Goal: Information Seeking & Learning: Learn about a topic

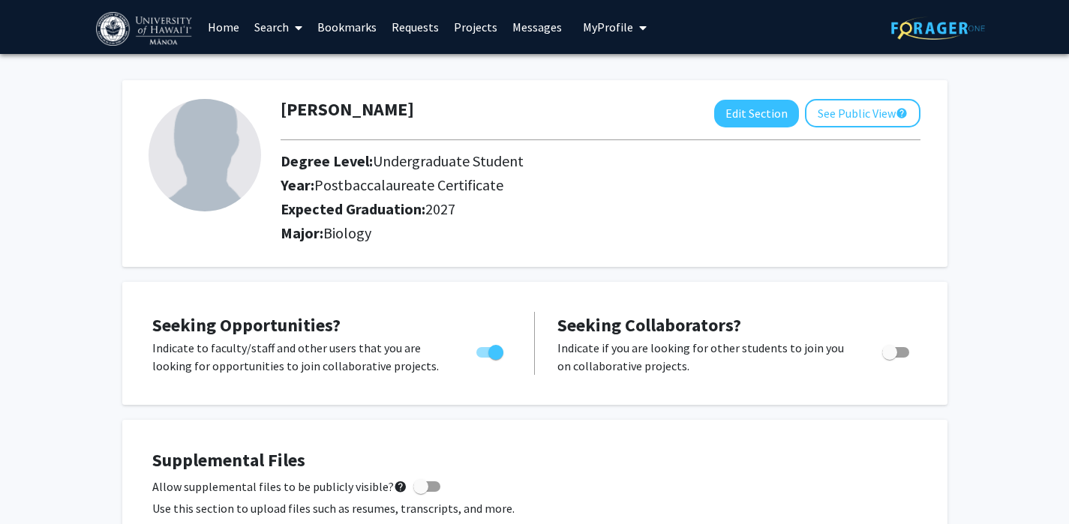
click at [273, 24] on link "Search" at bounding box center [278, 27] width 63 height 52
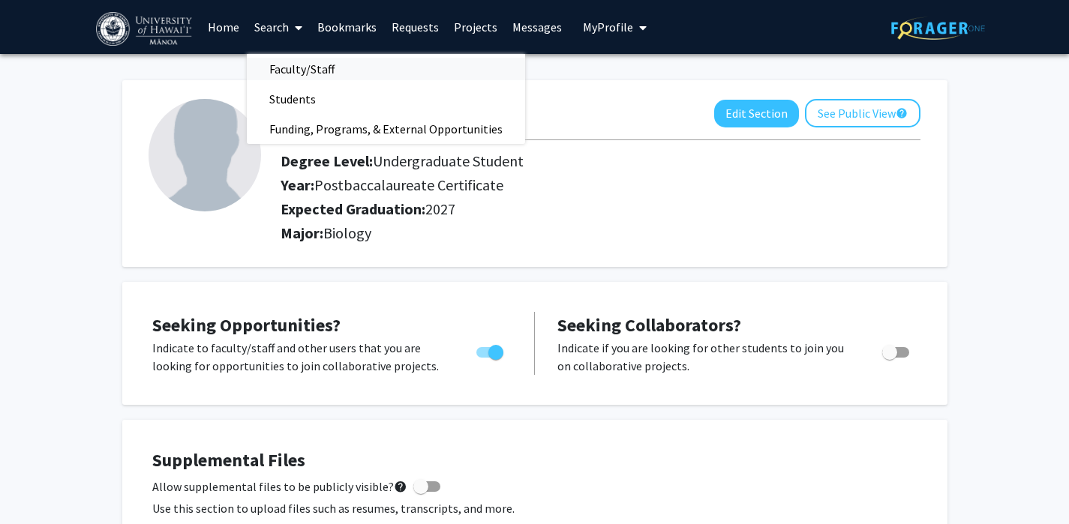
click at [296, 75] on span "Faculty/Staff" at bounding box center [302, 69] width 110 height 30
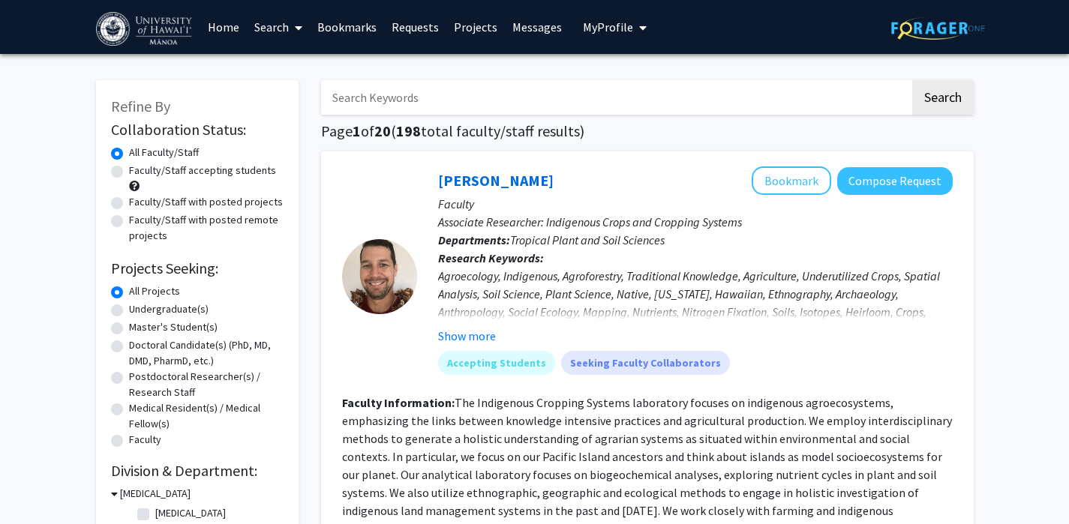
click at [129, 219] on label "Faculty/Staff with posted remote projects" at bounding box center [206, 227] width 154 height 31
click at [129, 219] on input "Faculty/Staff with posted remote projects" at bounding box center [134, 217] width 10 height 10
radio input "true"
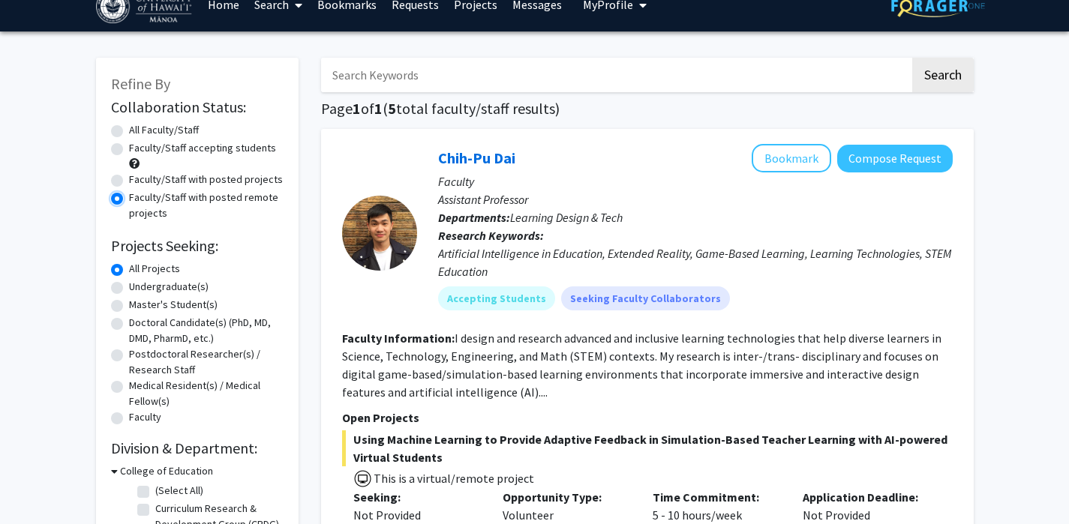
scroll to position [21, 0]
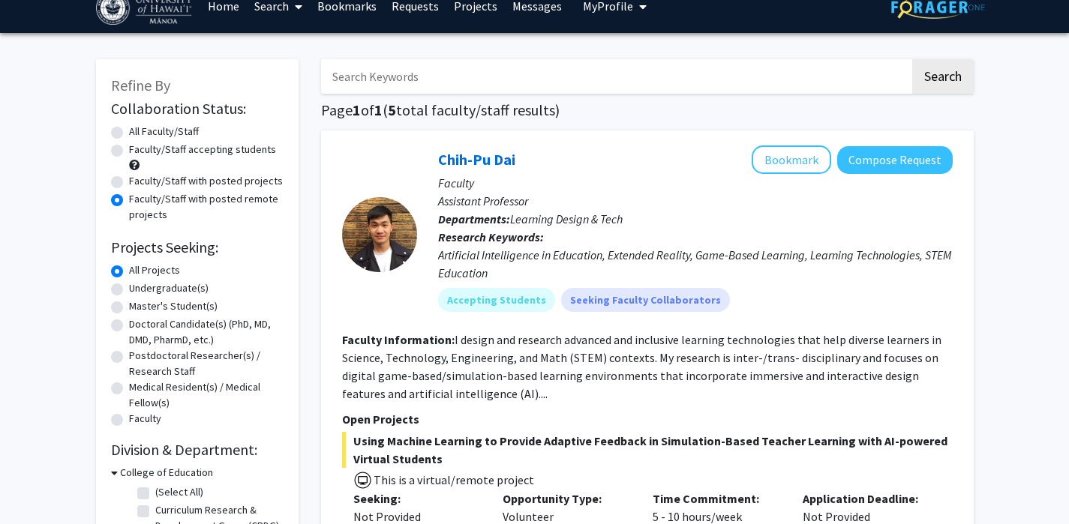
click at [175, 180] on label "Faculty/Staff with posted projects" at bounding box center [206, 181] width 154 height 16
click at [139, 180] on input "Faculty/Staff with posted projects" at bounding box center [134, 178] width 10 height 10
radio input "true"
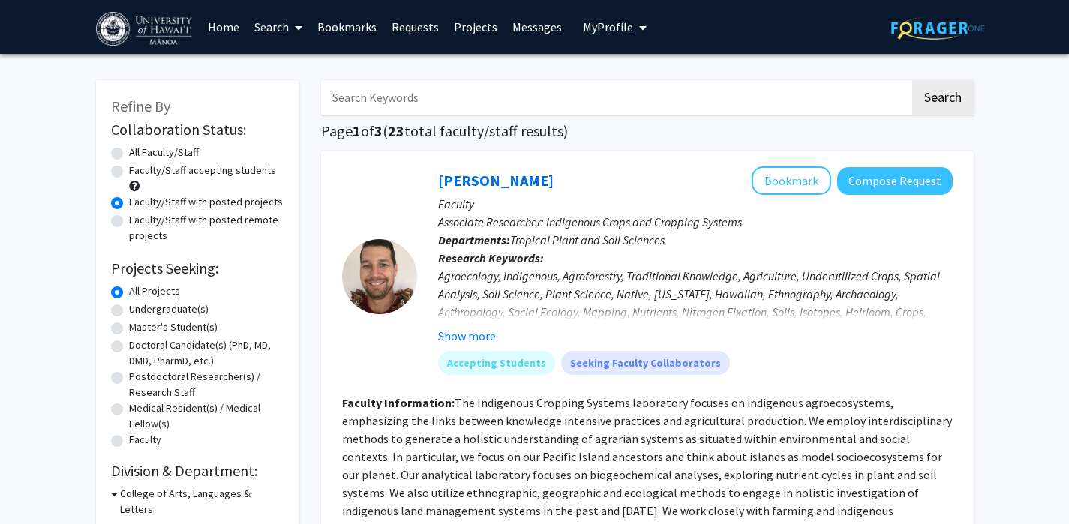
click at [171, 169] on label "Faculty/Staff accepting students" at bounding box center [202, 171] width 147 height 16
click at [139, 169] on input "Faculty/Staff accepting students" at bounding box center [134, 168] width 10 height 10
radio input "true"
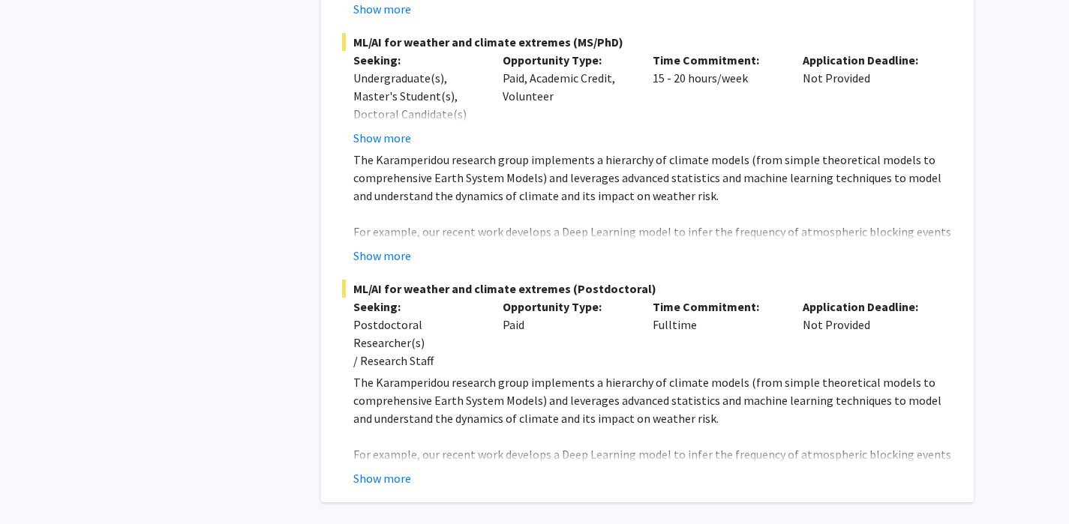
scroll to position [9048, 0]
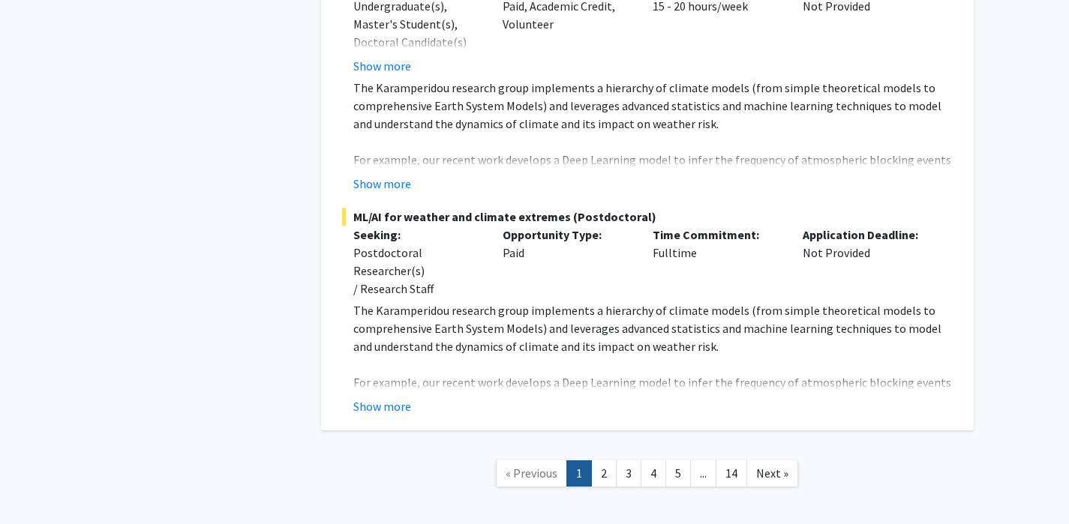
click at [606, 460] on link "2" at bounding box center [603, 473] width 25 height 26
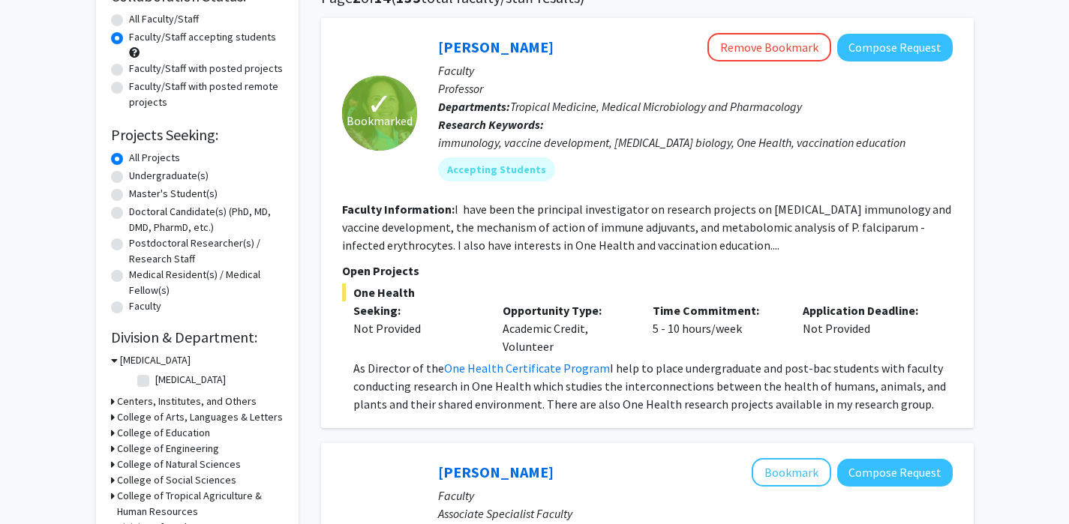
scroll to position [160, 0]
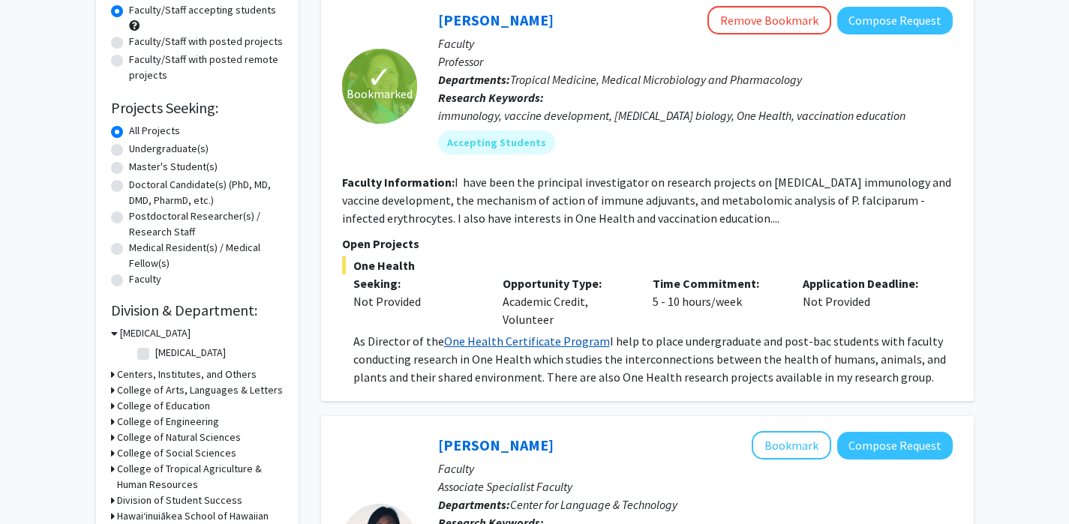
click at [496, 345] on link "One Health Certificate Program" at bounding box center [527, 341] width 166 height 15
click at [480, 17] on link "[PERSON_NAME]" at bounding box center [495, 19] width 115 height 19
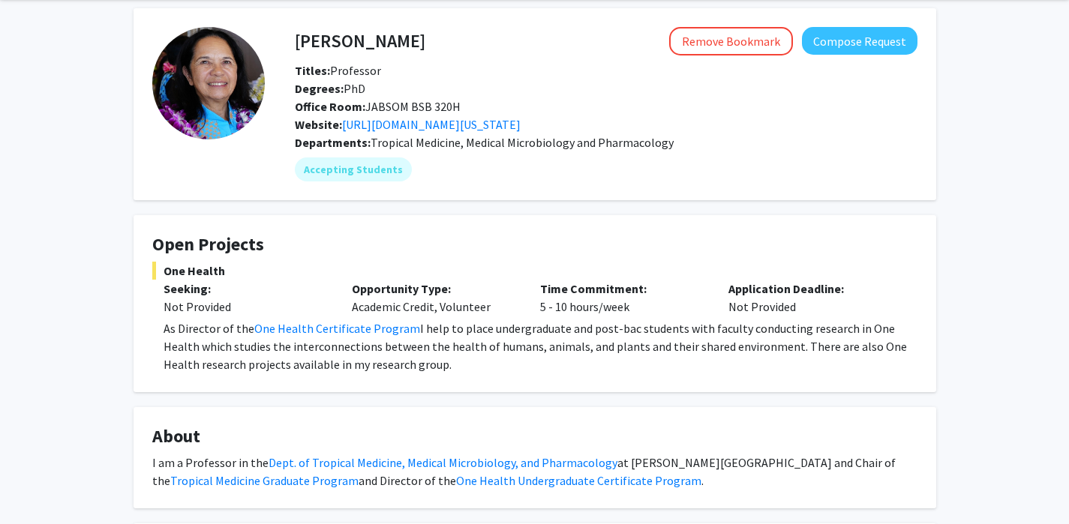
scroll to position [73, 0]
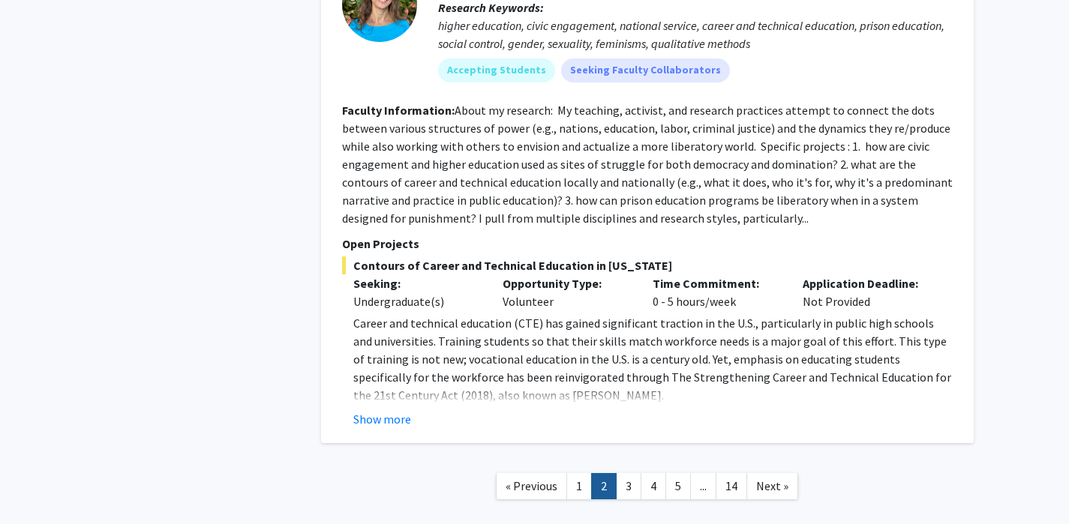
scroll to position [4832, 0]
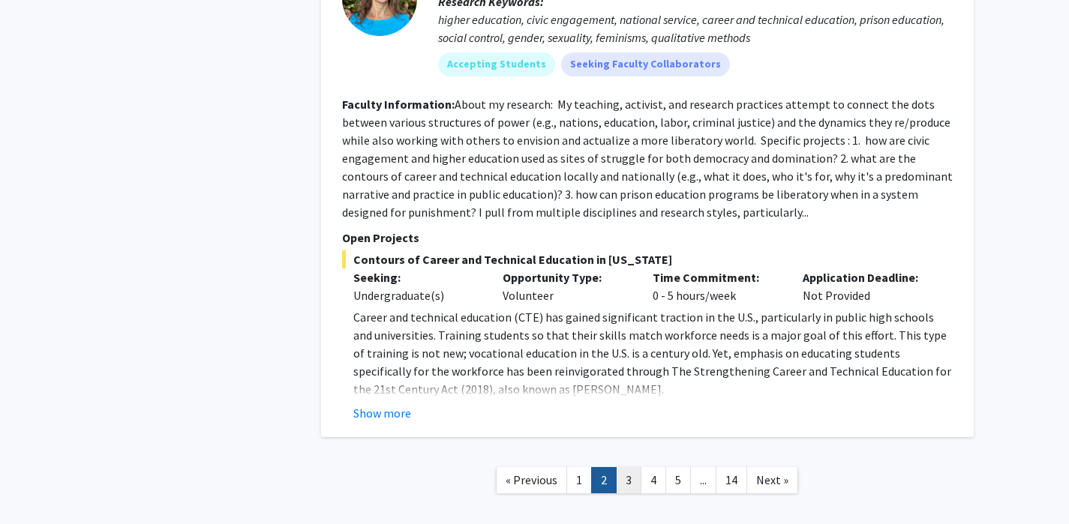
click at [631, 467] on link "3" at bounding box center [628, 480] width 25 height 26
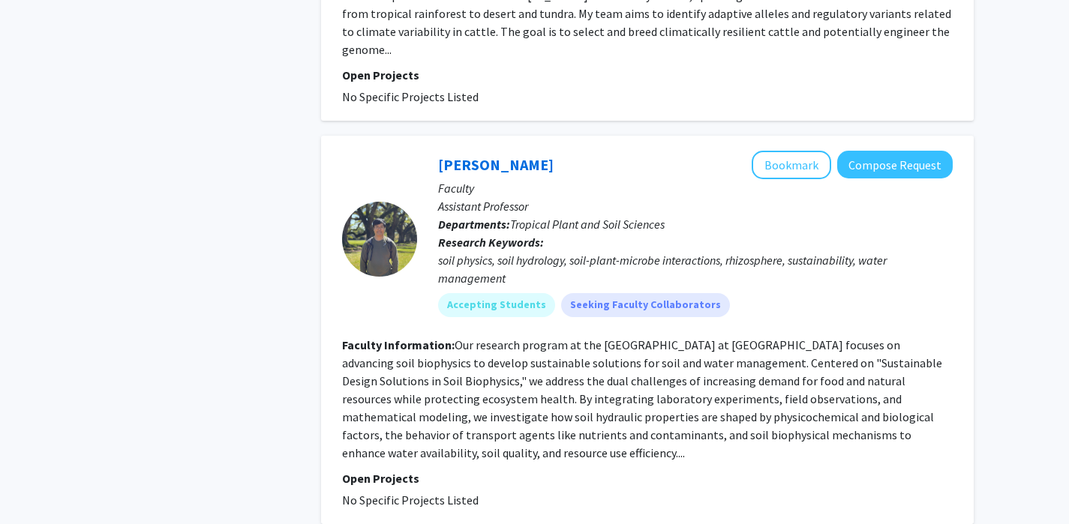
scroll to position [3828, 0]
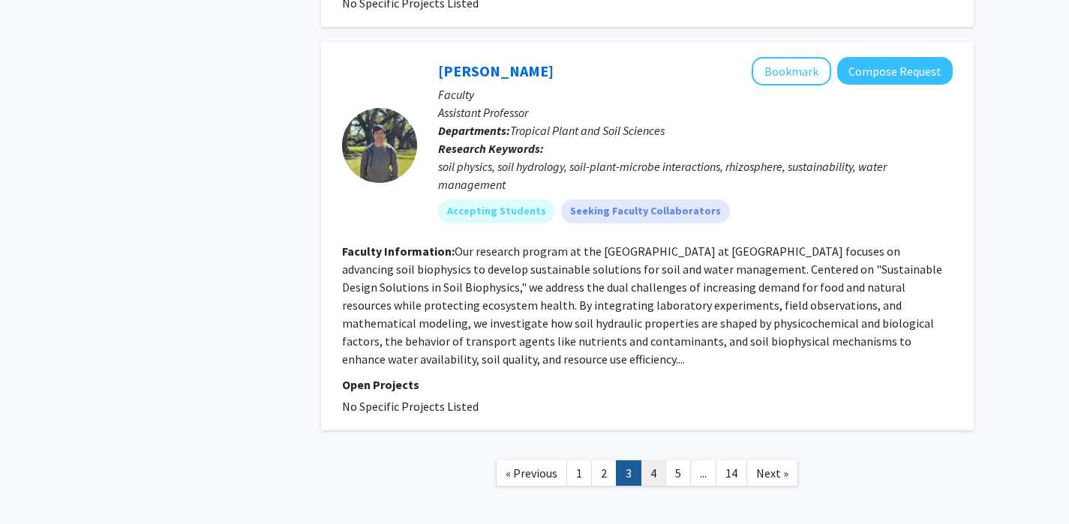
click at [646, 460] on link "4" at bounding box center [652, 473] width 25 height 26
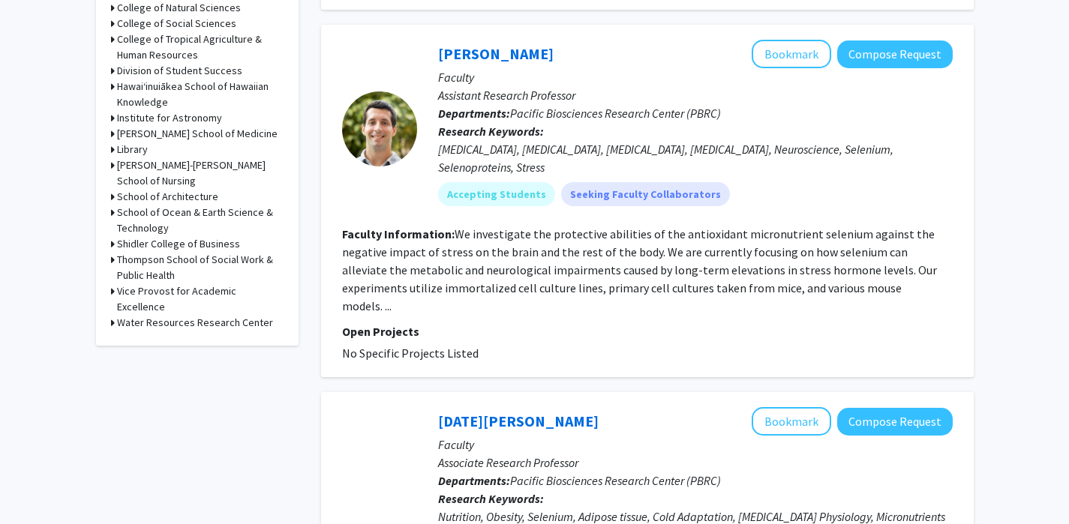
scroll to position [592, 0]
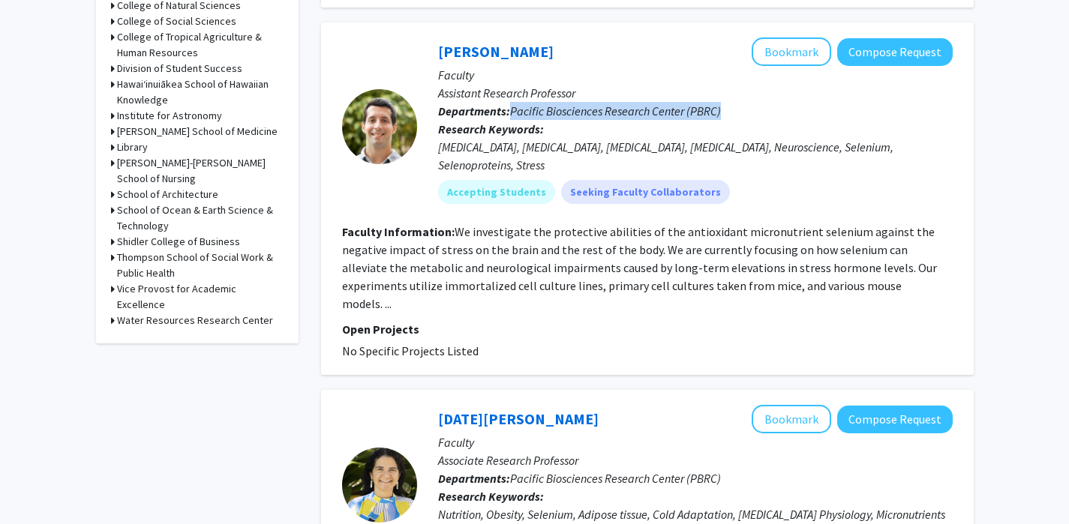
drag, startPoint x: 739, startPoint y: 91, endPoint x: 511, endPoint y: 91, distance: 228.0
click at [511, 102] on p "Departments: Pacific Biosciences Research Center (PBRC)" at bounding box center [695, 111] width 514 height 18
copy span "Pacific Biosciences Research Center (PBRC)"
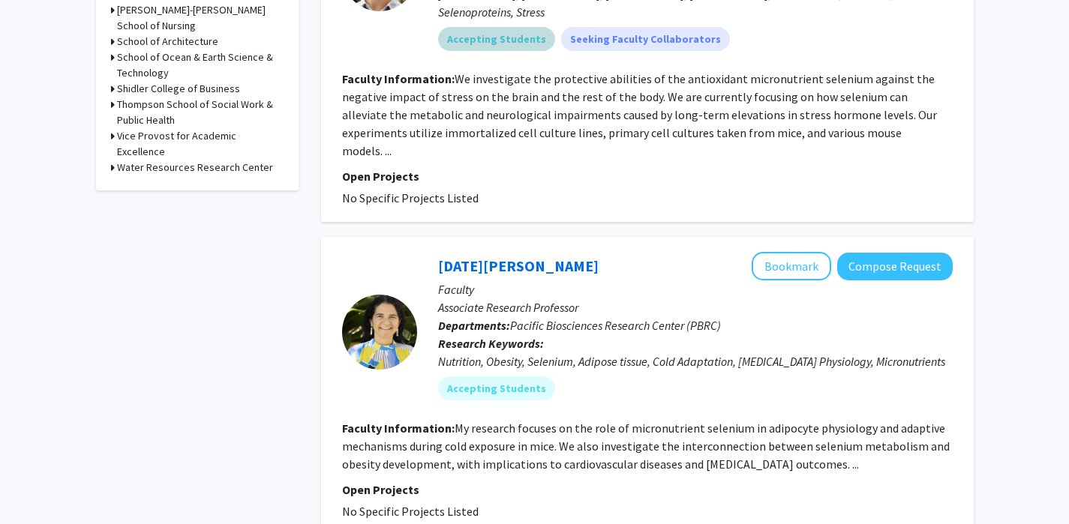
scroll to position [0, 0]
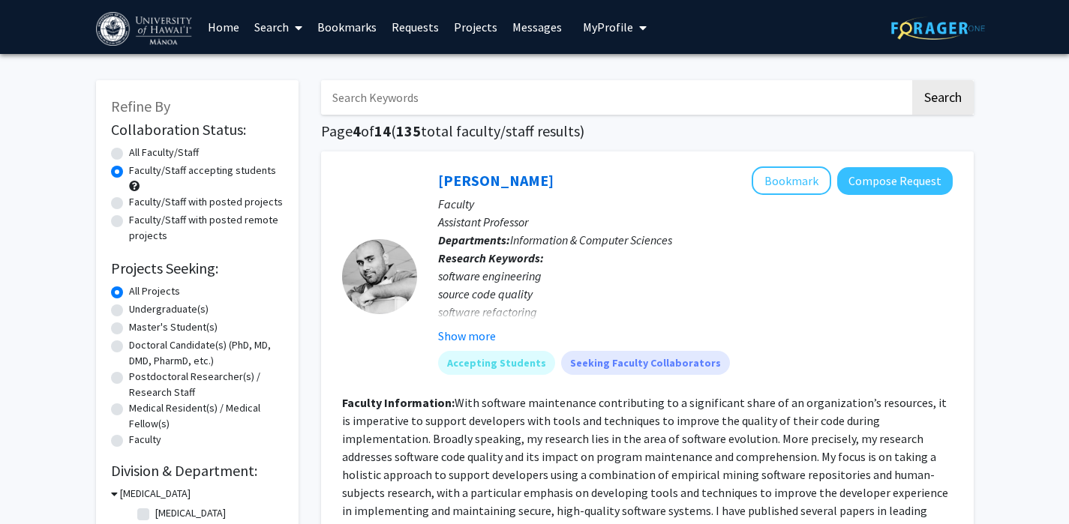
click at [425, 88] on input "Search Keywords" at bounding box center [615, 97] width 589 height 34
type input "dental"
click at [912, 80] on button "Search" at bounding box center [942, 97] width 61 height 34
radio input "true"
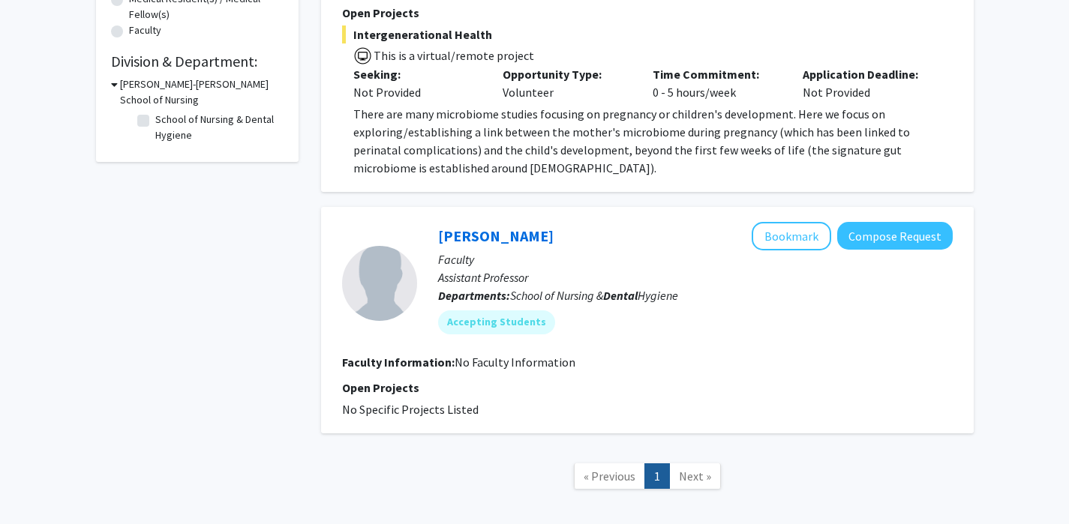
scroll to position [466, 0]
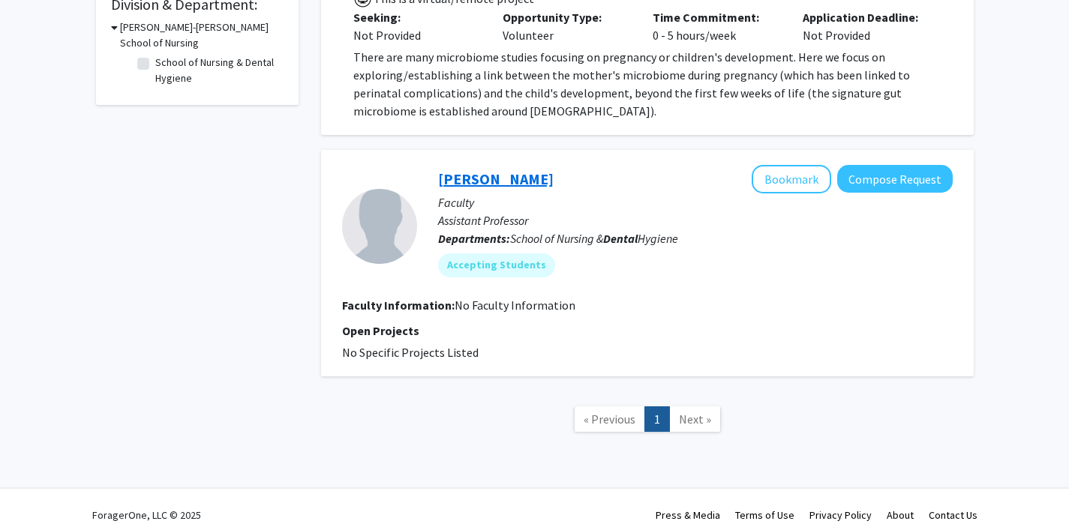
click at [482, 169] on link "[PERSON_NAME]" at bounding box center [495, 178] width 115 height 19
